Goal: Transaction & Acquisition: Purchase product/service

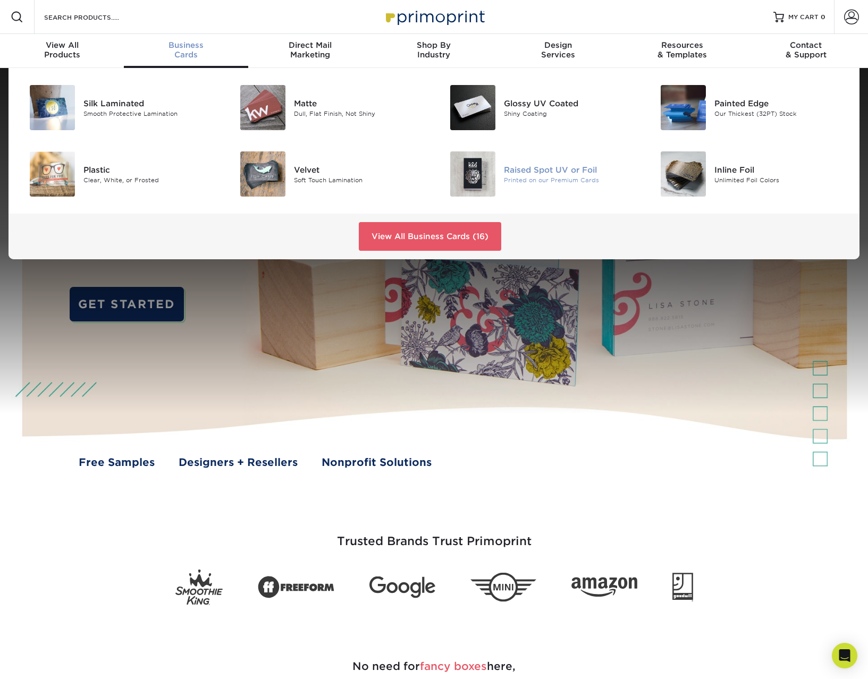
click at [505, 168] on div "Raised Spot UV or Foil" at bounding box center [570, 170] width 132 height 12
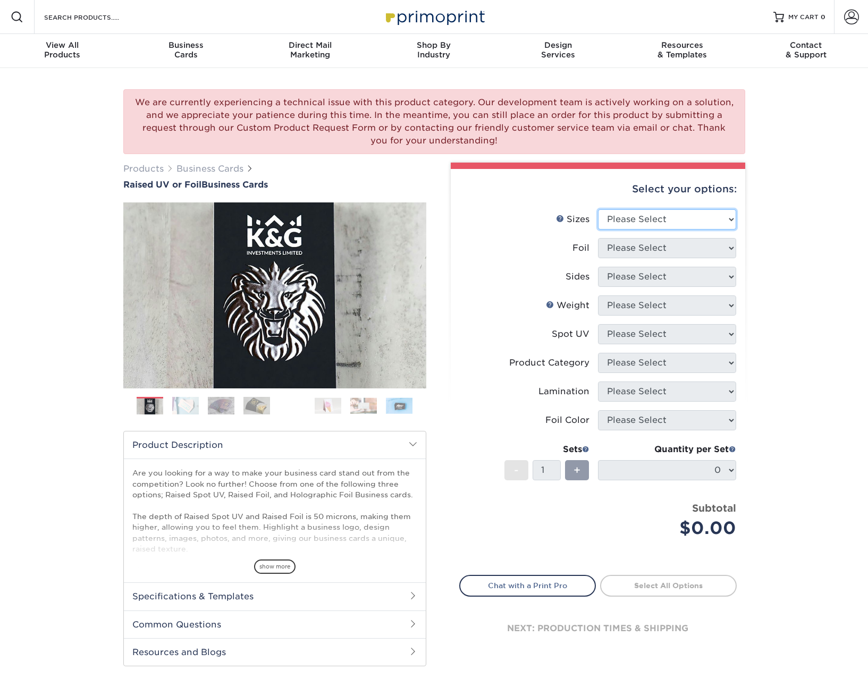
click at [663, 214] on select "Please Select 2" x 3.5" - Standard" at bounding box center [667, 219] width 138 height 20
select select "2.00x3.50"
click at [598, 209] on select "Please Select 2" x 3.5" - Standard" at bounding box center [667, 219] width 138 height 20
click at [679, 246] on select "Please Select No Yes" at bounding box center [667, 248] width 138 height 20
select select "0"
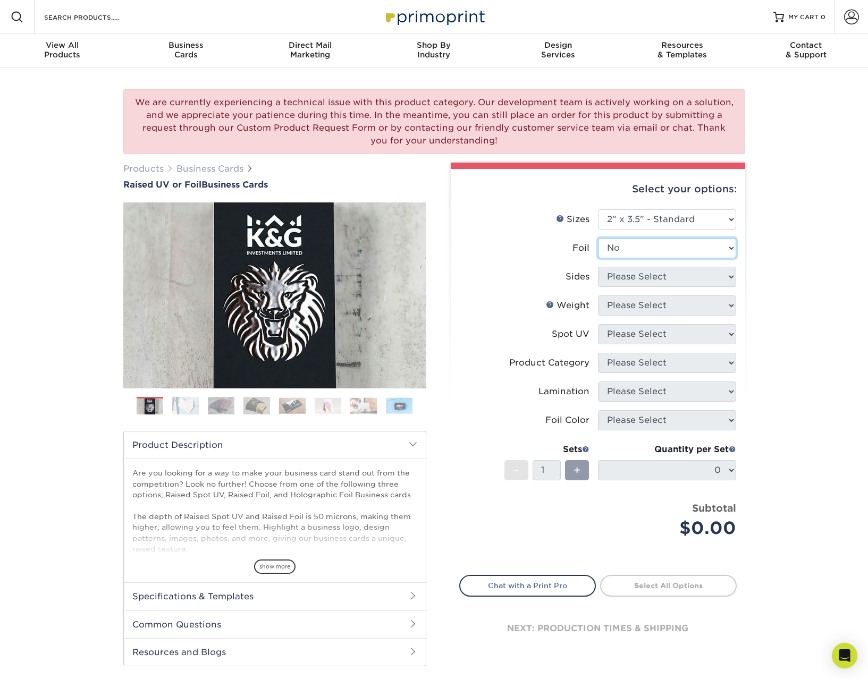
click at [598, 238] on select "Please Select No Yes" at bounding box center [667, 248] width 138 height 20
click at [738, 290] on div "Select your options: Sizes Help Sizes Please Select 2" x 3.5" - Standard Foil P…" at bounding box center [598, 419] width 295 height 500
click at [707, 287] on select "Please Select Print Both Sides Print Front Only" at bounding box center [667, 277] width 138 height 20
select select "13abbda7-1d64-4f25-8bb2-c179b224825d"
click at [598, 267] on select "Please Select Print Both Sides Print Front Only" at bounding box center [667, 277] width 138 height 20
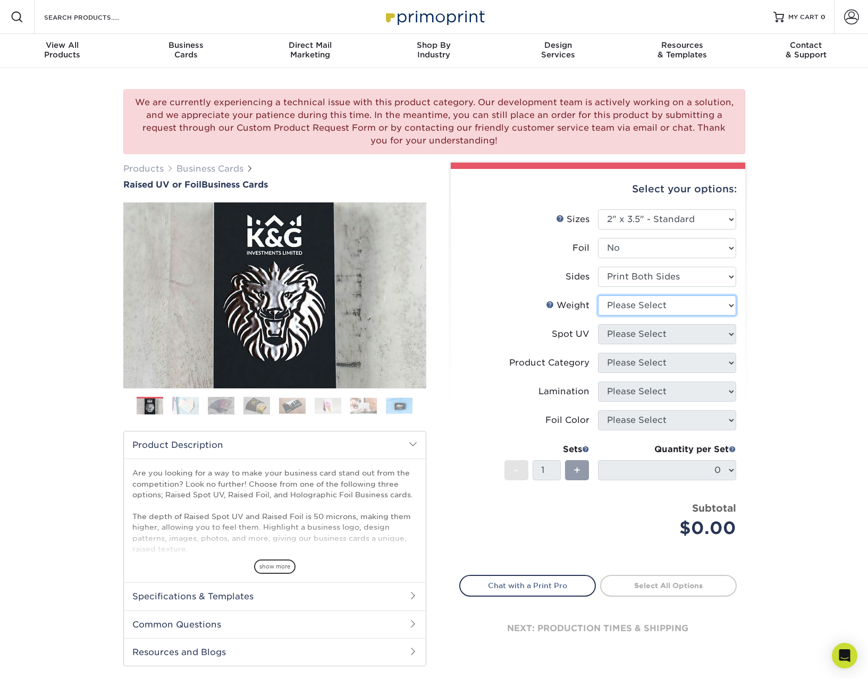
click at [718, 303] on select "Please Select 16PT" at bounding box center [667, 306] width 138 height 20
select select "16PT"
click at [598, 296] on select "Please Select 16PT" at bounding box center [667, 306] width 138 height 20
click at [694, 331] on select "Please Select No Spot UV Front Only" at bounding box center [667, 334] width 138 height 20
select select "1"
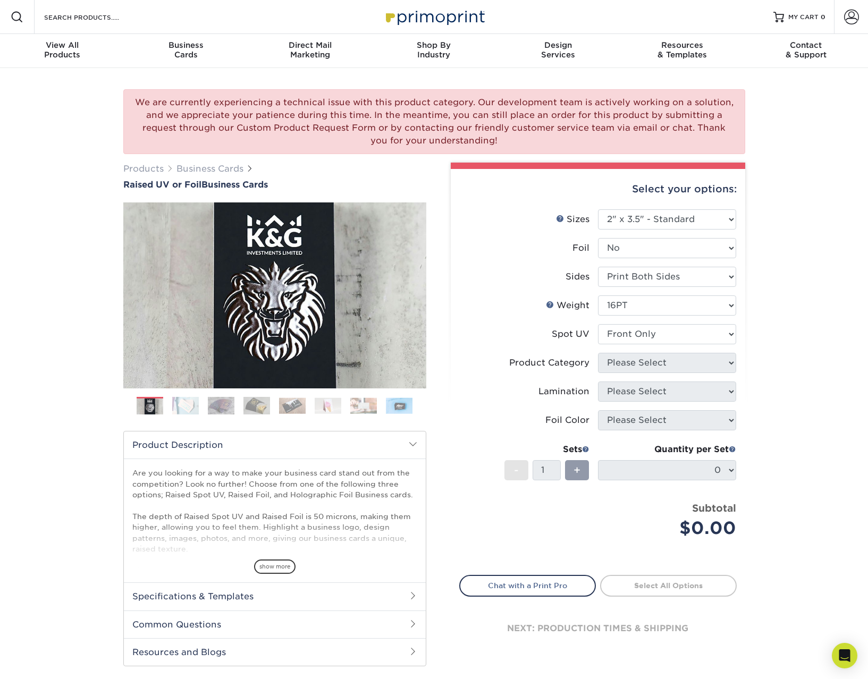
click at [598, 324] on select "Please Select No Spot UV Front Only" at bounding box center [667, 334] width 138 height 20
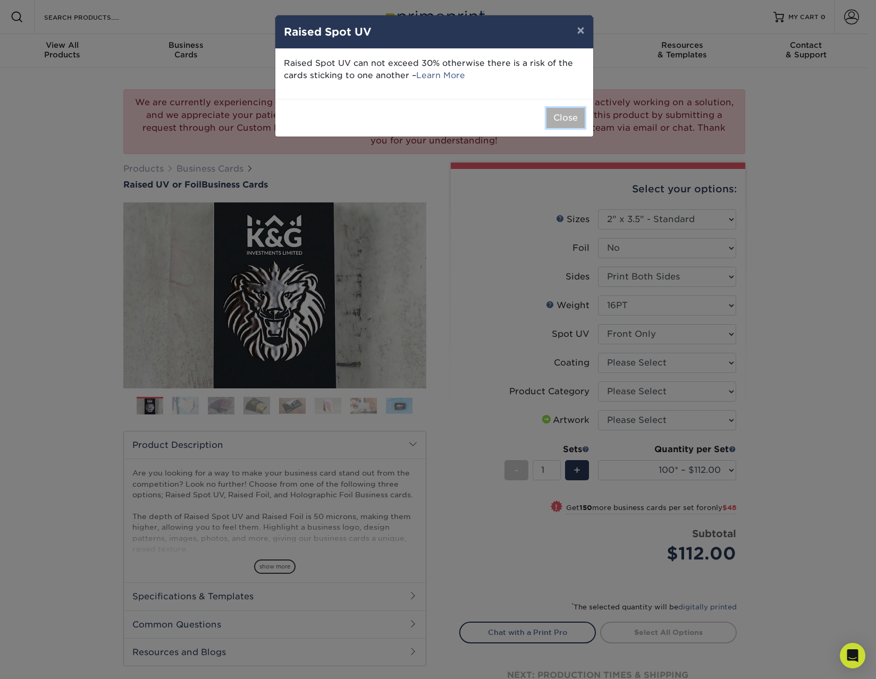
click at [560, 116] on button "Close" at bounding box center [566, 118] width 38 height 20
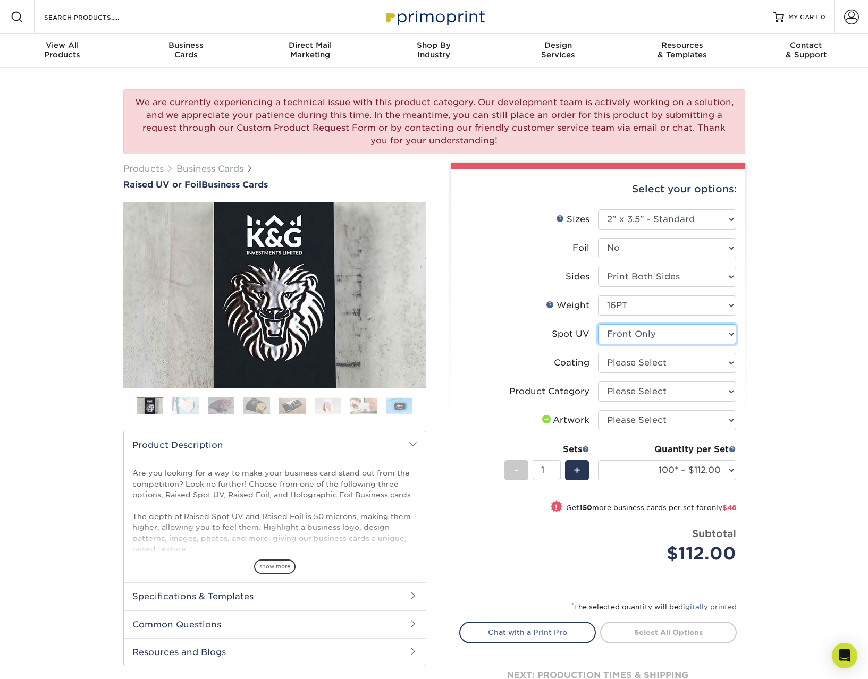
click at [693, 339] on select "Please Select No Spot UV Front Only" at bounding box center [667, 334] width 138 height 20
click at [598, 324] on select "Please Select No Spot UV Front Only" at bounding box center [667, 334] width 138 height 20
click at [692, 369] on select at bounding box center [667, 363] width 138 height 20
click at [598, 353] on select at bounding box center [667, 363] width 138 height 20
click at [691, 394] on select "Please Select Business Cards" at bounding box center [667, 392] width 138 height 20
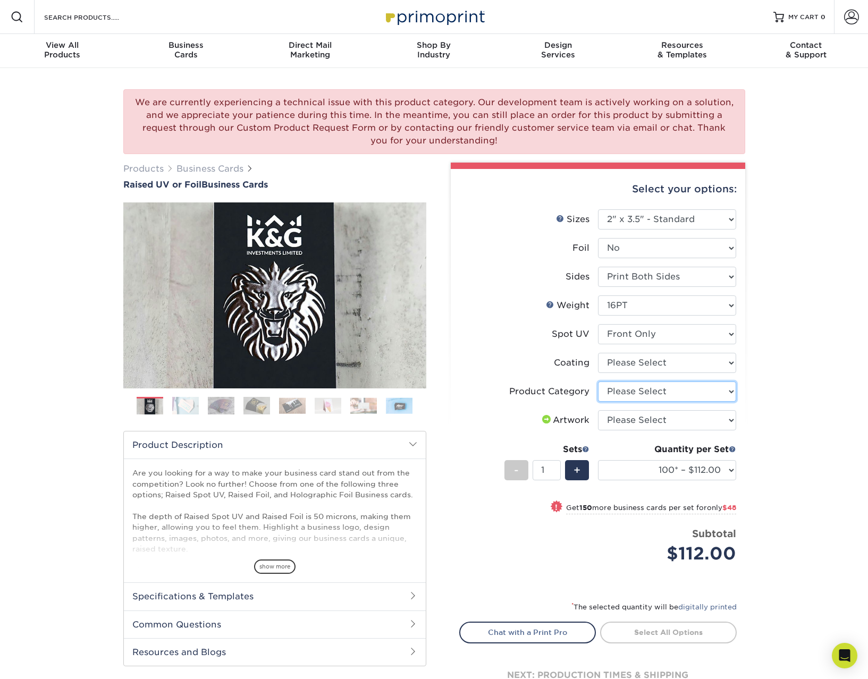
select select "3b5148f1-0588-4f88-a218-97bcfdce65c1"
click at [598, 382] on select "Please Select Business Cards" at bounding box center [667, 392] width 138 height 20
click at [701, 419] on select "Please Select I will upload files I need a design - $100" at bounding box center [667, 420] width 138 height 20
select select "upload"
click at [598, 410] on select "Please Select I will upload files I need a design - $100" at bounding box center [667, 420] width 138 height 20
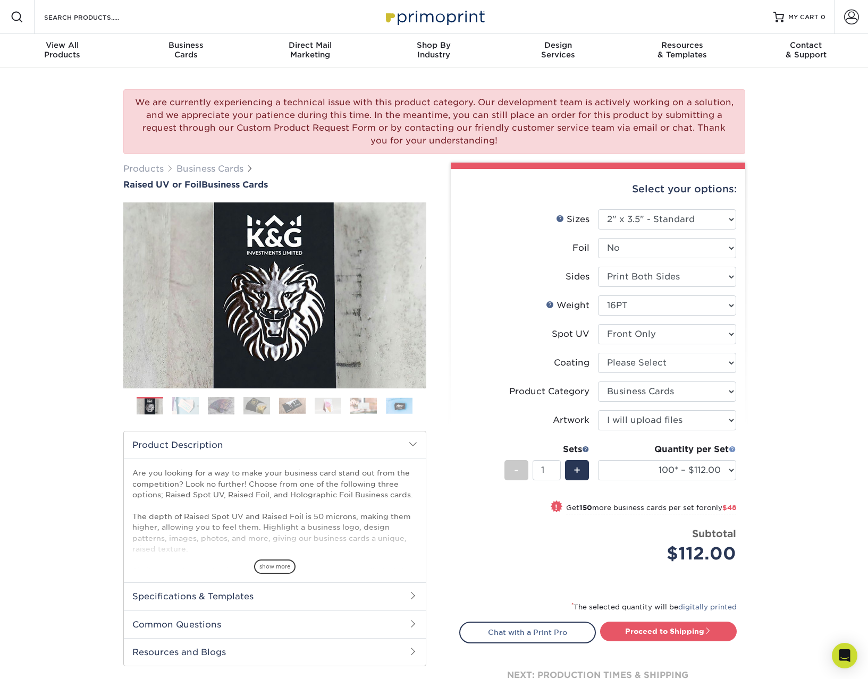
click at [730, 450] on span at bounding box center [732, 449] width 7 height 7
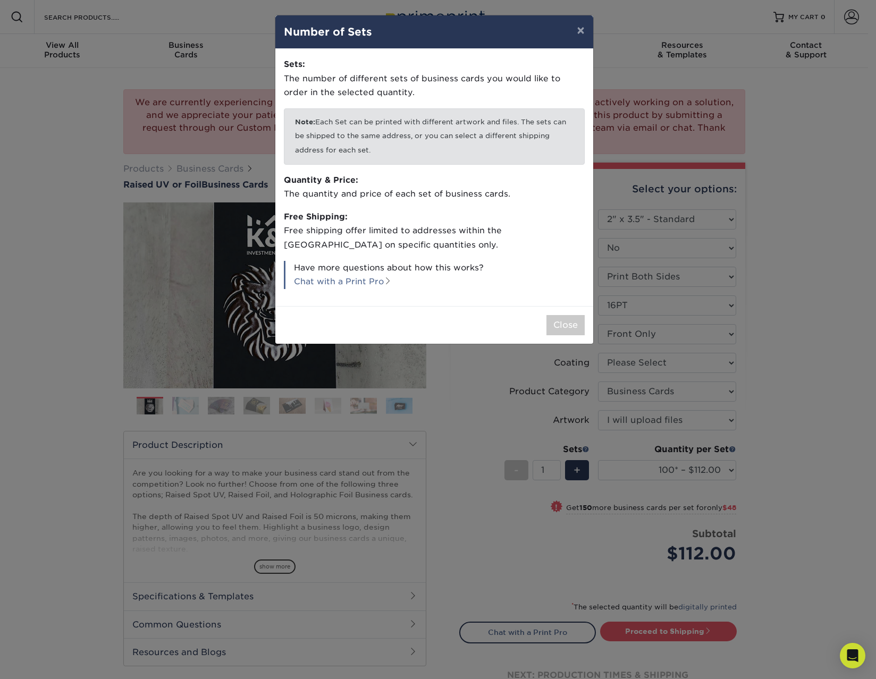
click at [539, 536] on div "× Number of Sets Sets: The number of different sets of business cards you would…" at bounding box center [438, 339] width 876 height 679
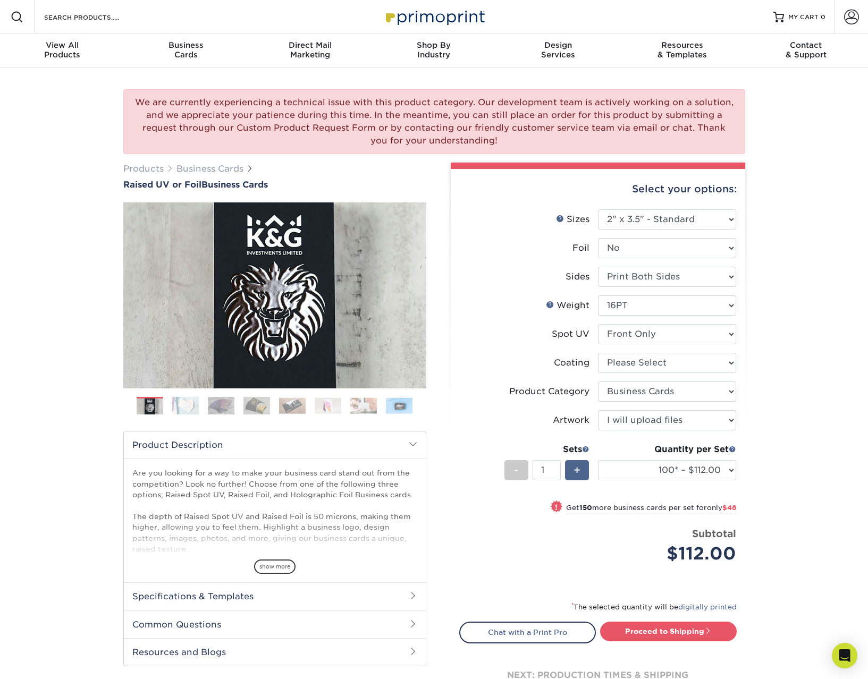
click at [587, 462] on div "+" at bounding box center [577, 470] width 24 height 20
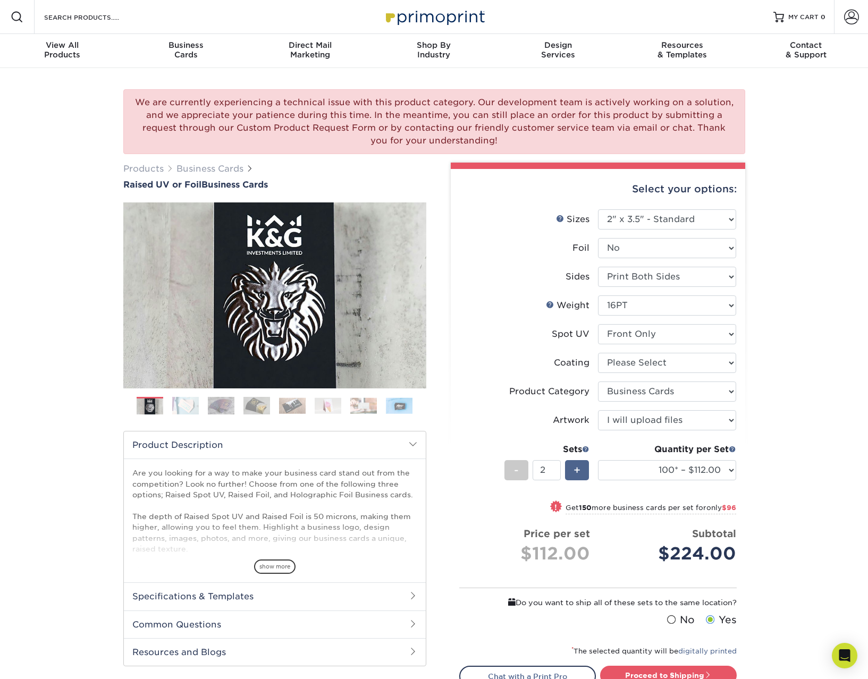
click at [585, 464] on div "+" at bounding box center [577, 470] width 24 height 20
type input "3"
click at [181, 407] on img at bounding box center [185, 406] width 27 height 19
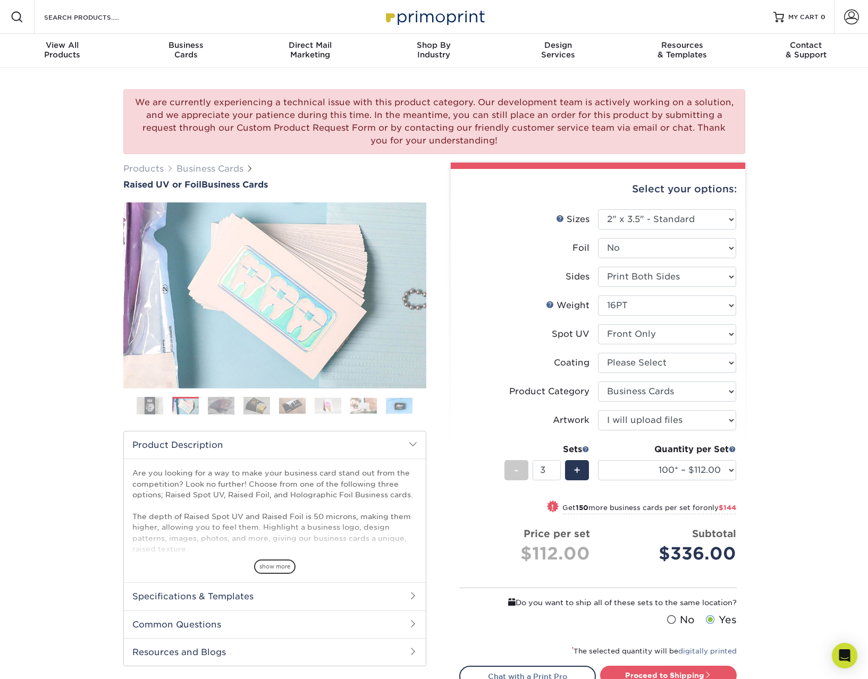
click at [232, 410] on img at bounding box center [221, 406] width 27 height 19
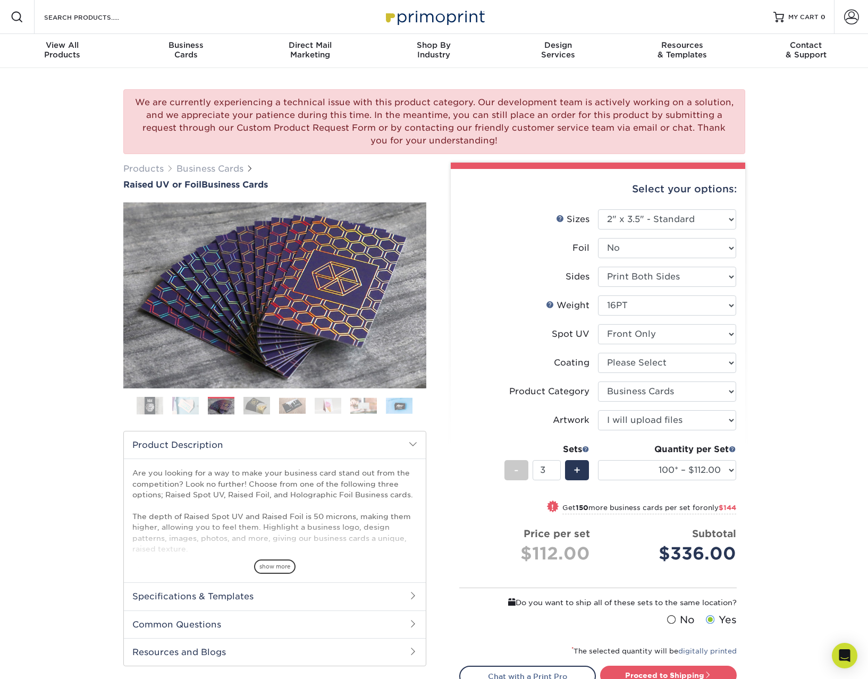
click at [274, 414] on ol at bounding box center [274, 410] width 303 height 26
click at [261, 400] on img at bounding box center [256, 406] width 27 height 19
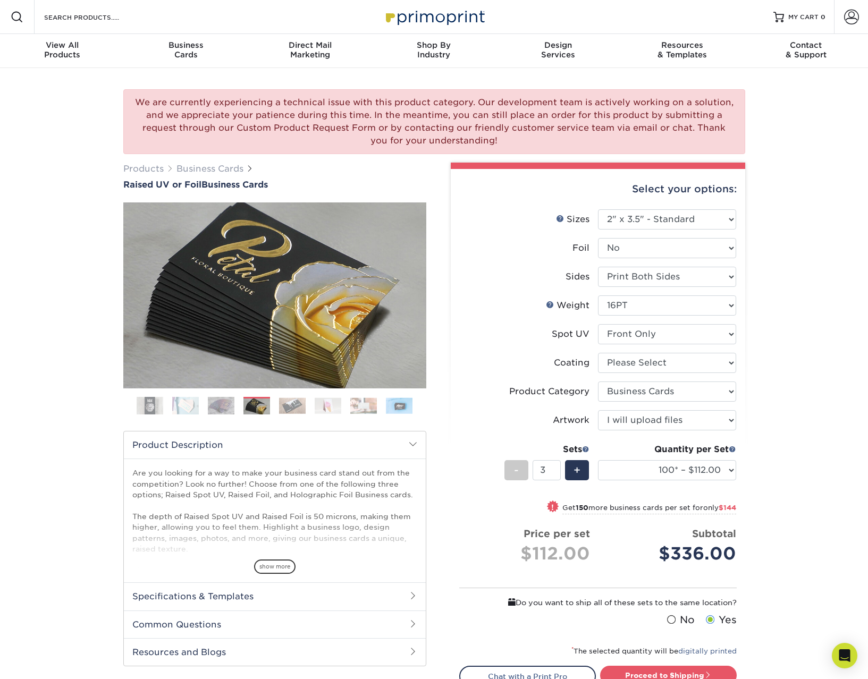
click at [279, 404] on img at bounding box center [292, 406] width 27 height 16
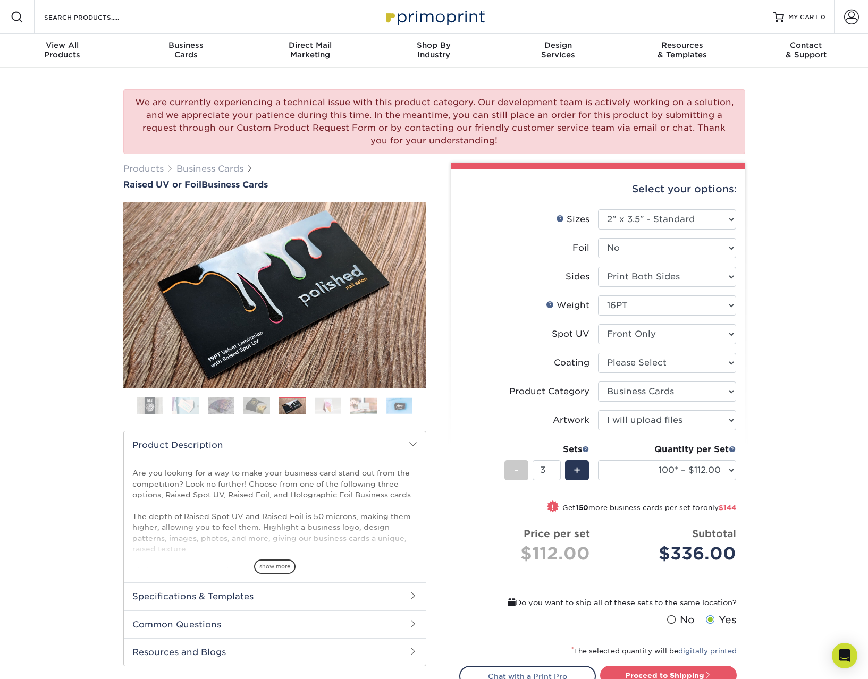
click at [312, 404] on ol at bounding box center [274, 410] width 303 height 26
click at [332, 406] on img at bounding box center [328, 406] width 27 height 16
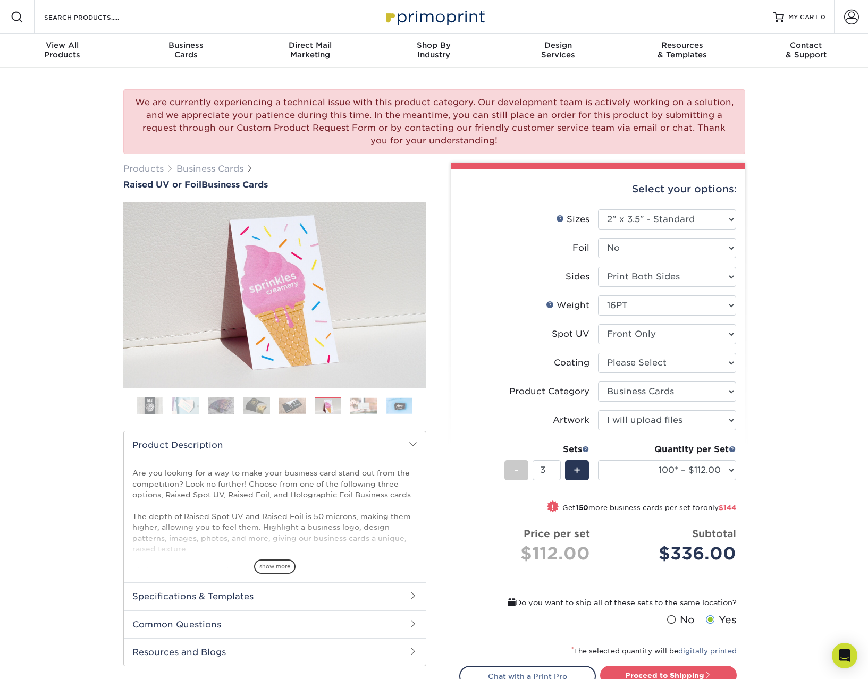
click at [354, 407] on img at bounding box center [363, 406] width 27 height 16
